Goal: Information Seeking & Learning: Check status

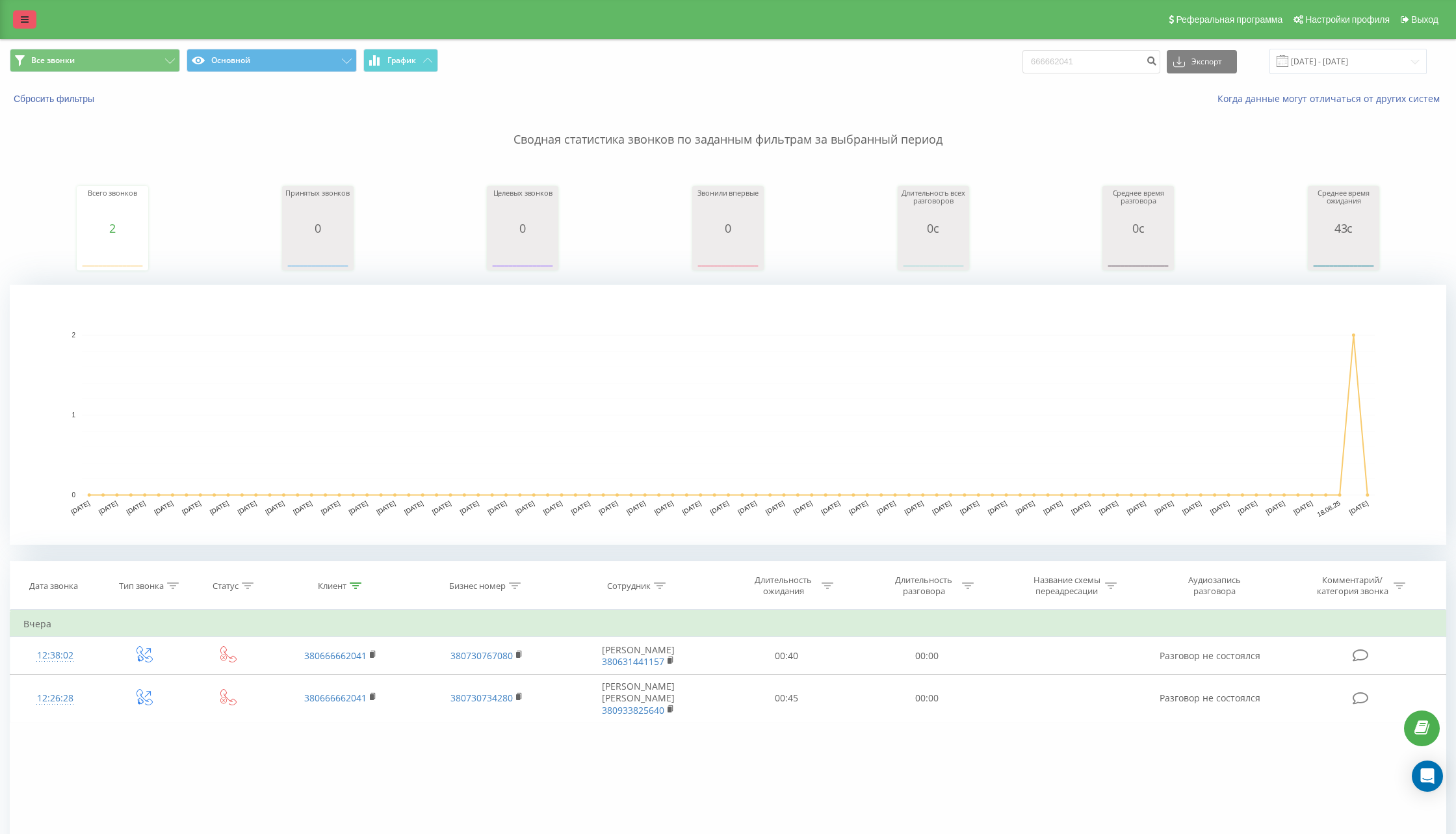
click at [19, 24] on link at bounding box center [24, 19] width 24 height 18
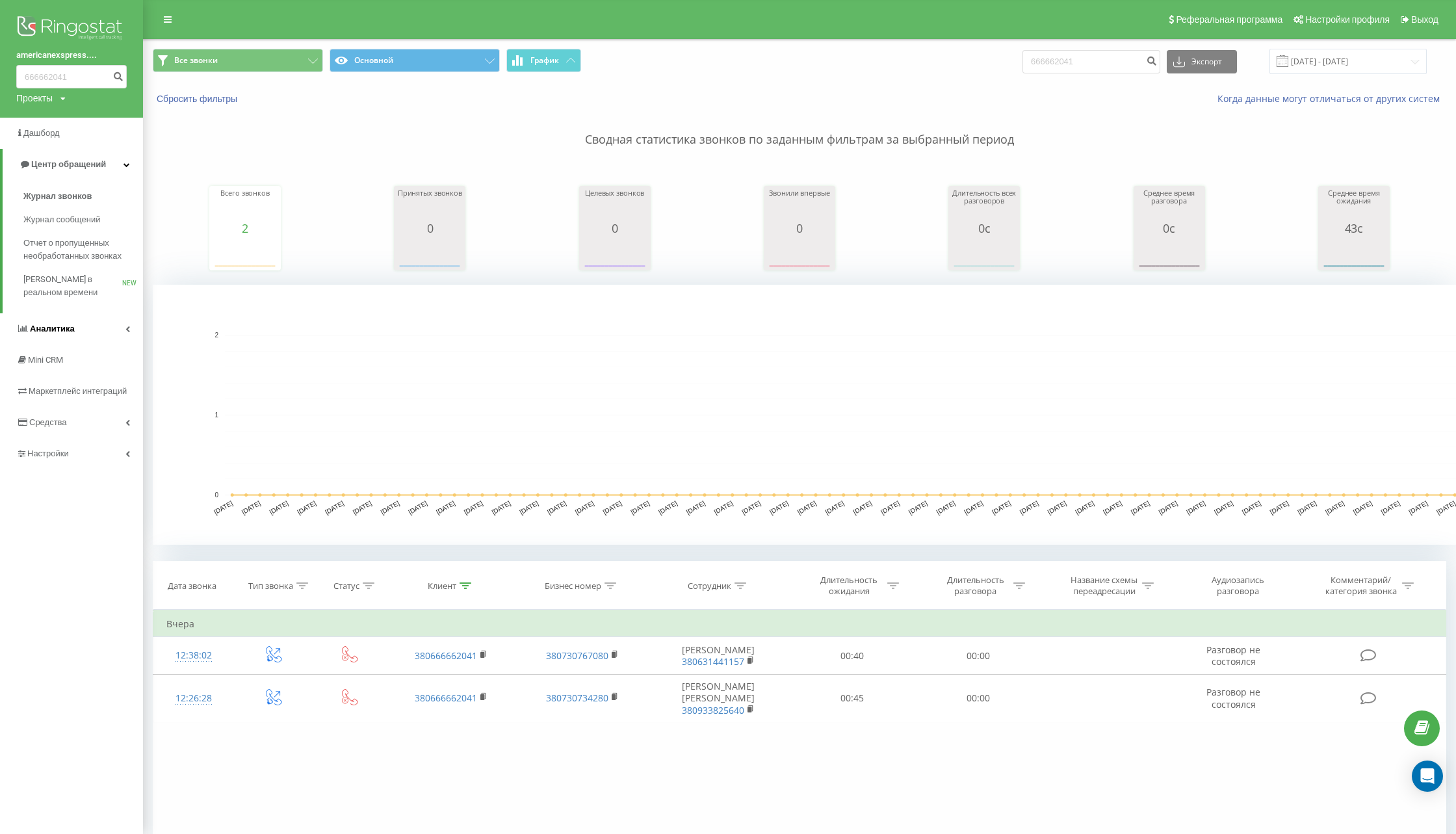
click at [52, 332] on span "Аналитика" at bounding box center [52, 329] width 45 height 9
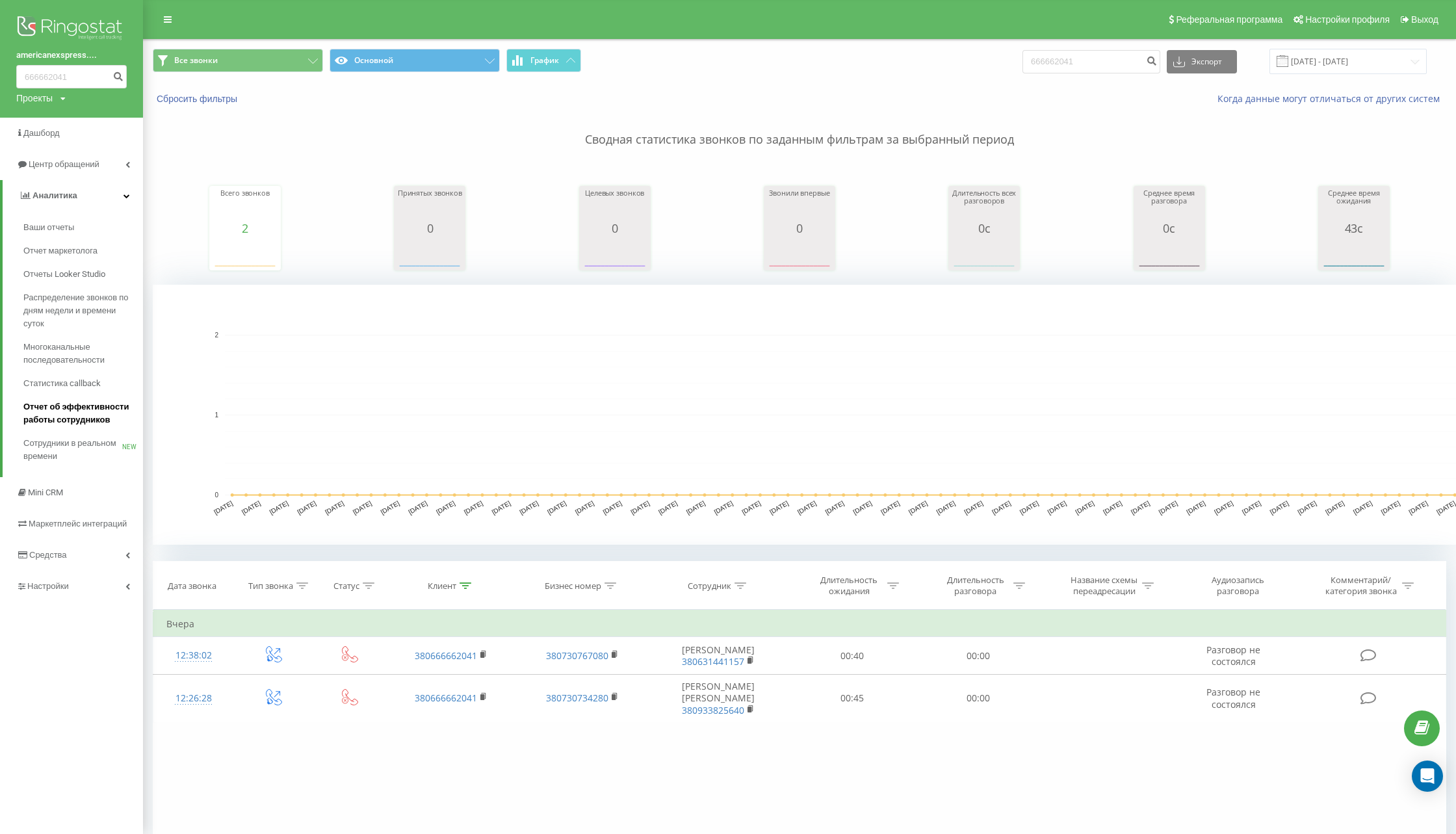
click at [68, 415] on span "Отчет об эффективности работы сотрудников" at bounding box center [80, 413] width 113 height 26
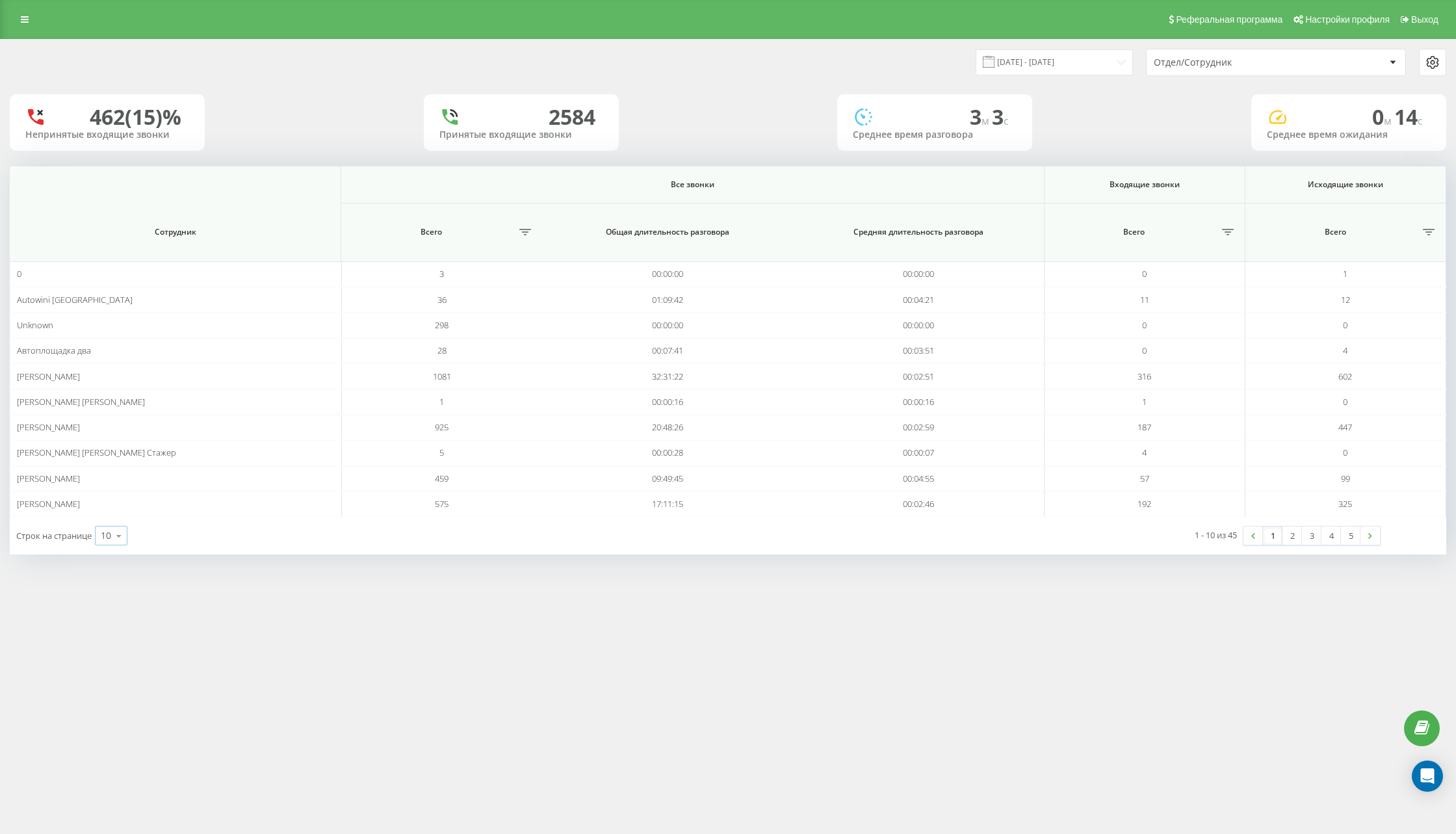
click at [108, 534] on div "10" at bounding box center [106, 535] width 10 height 13
click at [108, 511] on span "100" at bounding box center [108, 517] width 16 height 12
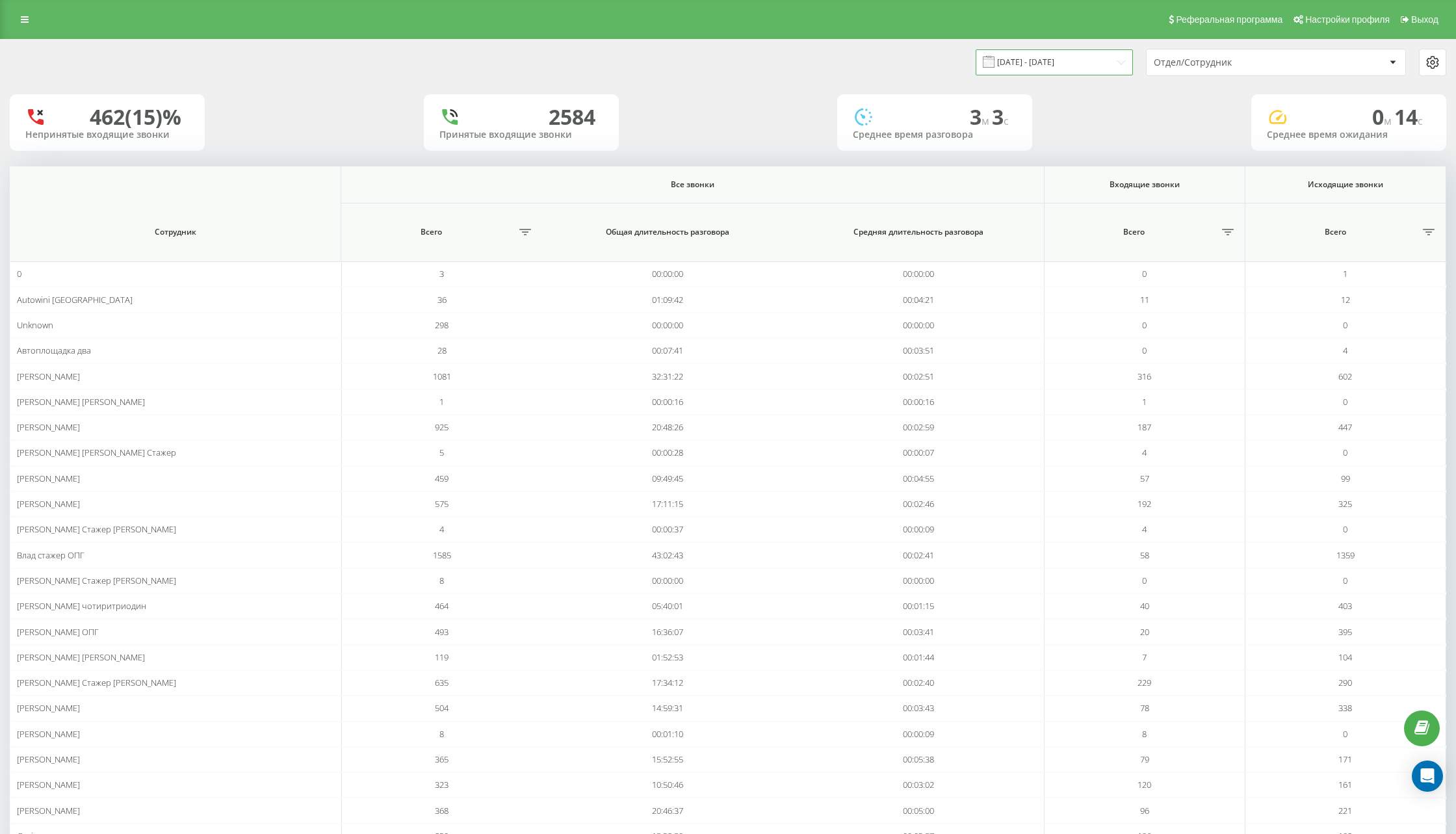
click at [1041, 55] on input "20.07.2025 - 20.08.2025" at bounding box center [1054, 62] width 158 height 25
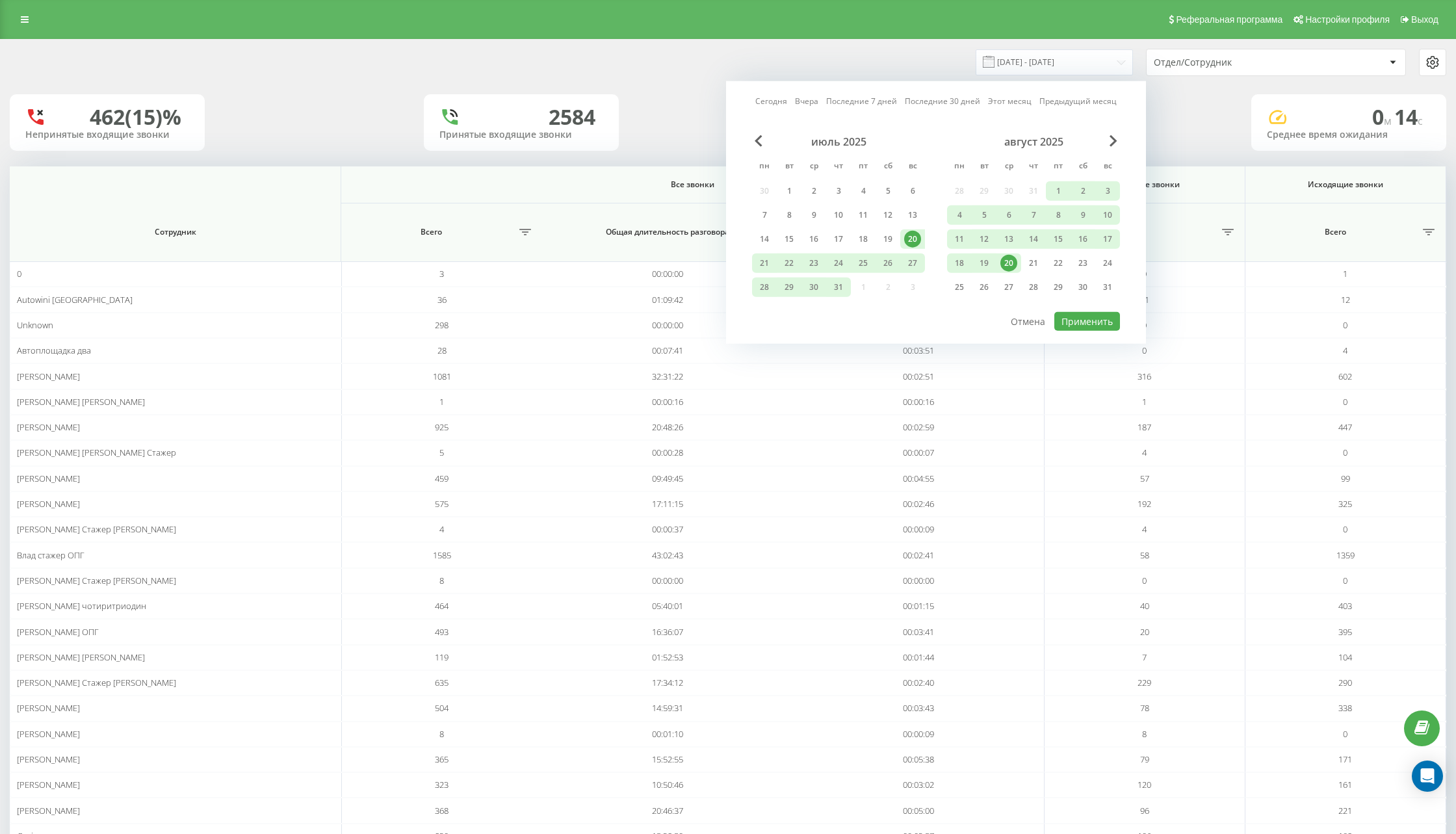
drag, startPoint x: 773, startPoint y: 103, endPoint x: 872, endPoint y: 158, distance: 113.3
click at [773, 103] on link "Сегодня" at bounding box center [771, 101] width 32 height 12
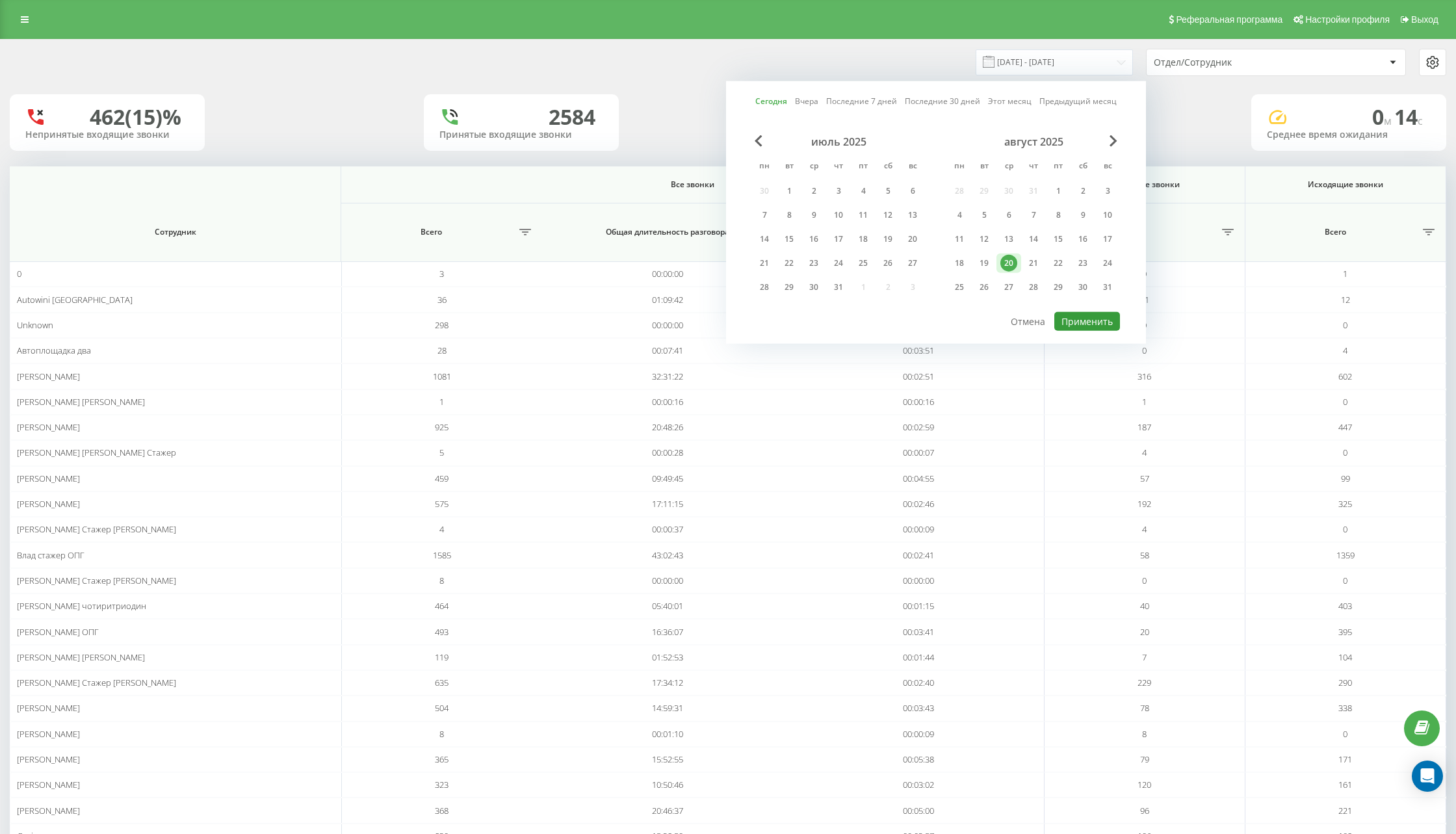
click at [1084, 320] on button "Применить" at bounding box center [1087, 321] width 66 height 19
type input "20.08.2025 - 20.08.2025"
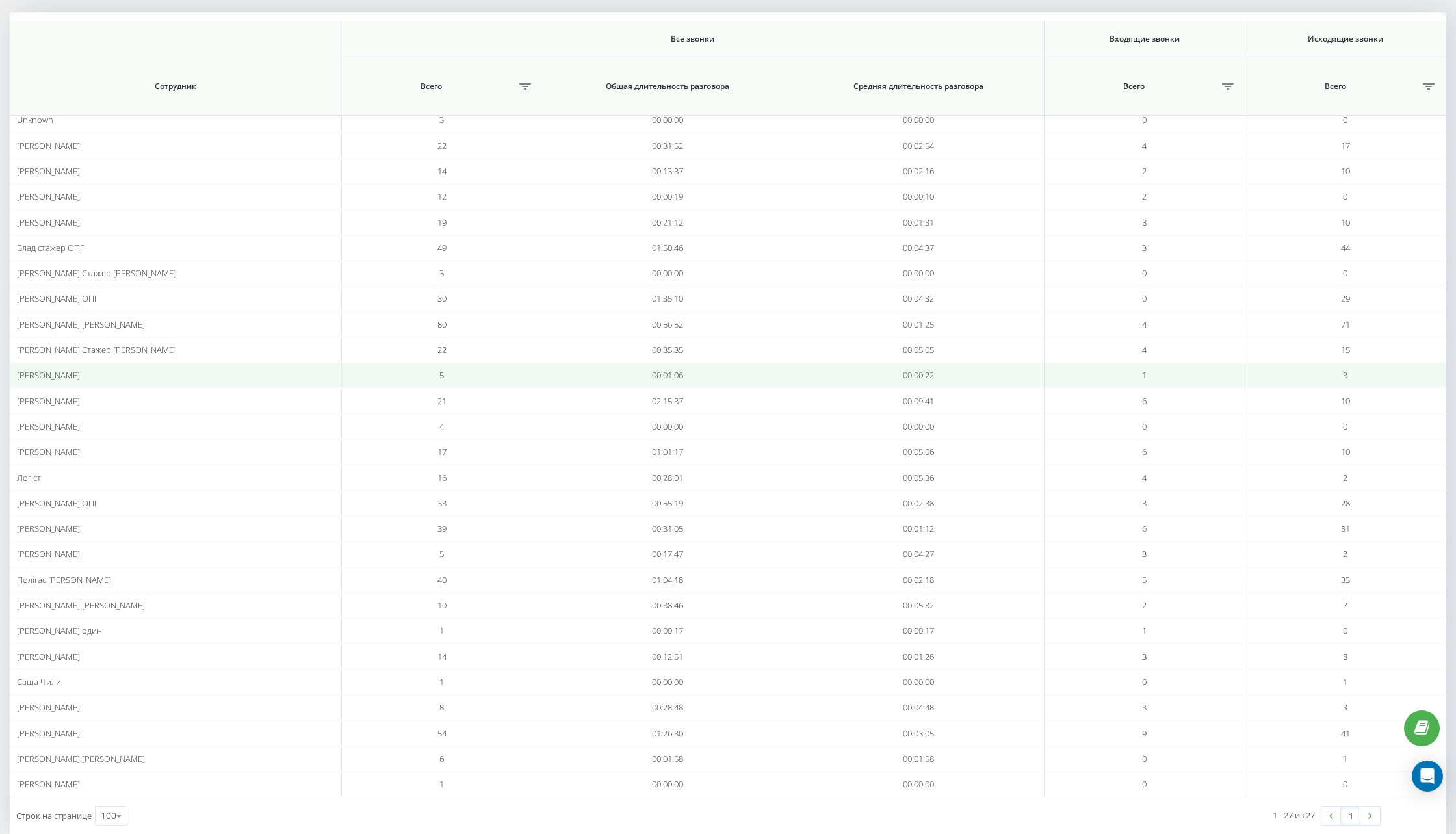
scroll to position [169, 0]
